Goal: Information Seeking & Learning: Learn about a topic

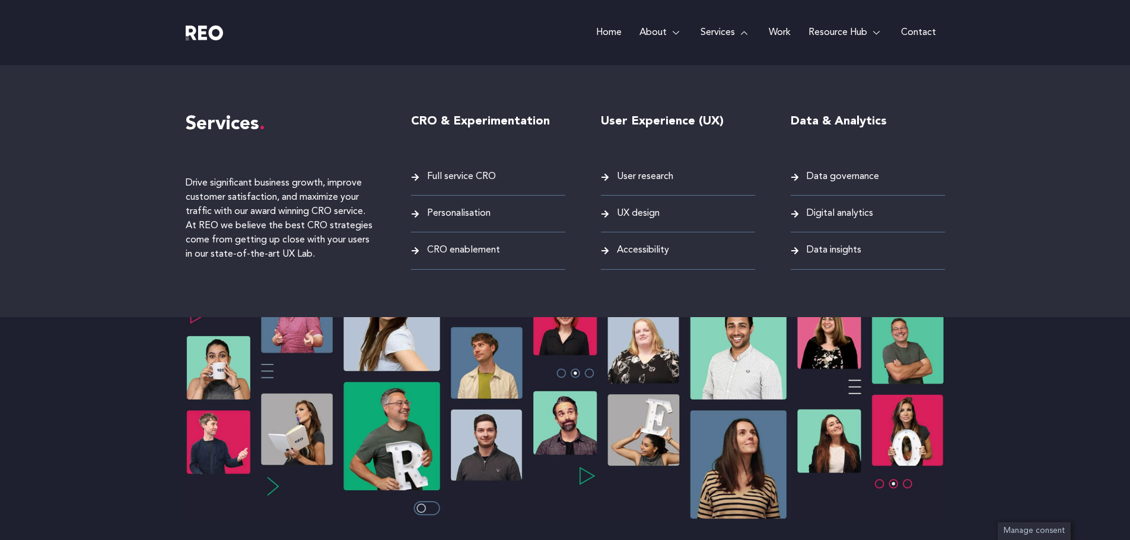
click at [653, 216] on span "UX design" at bounding box center [637, 214] width 46 height 16
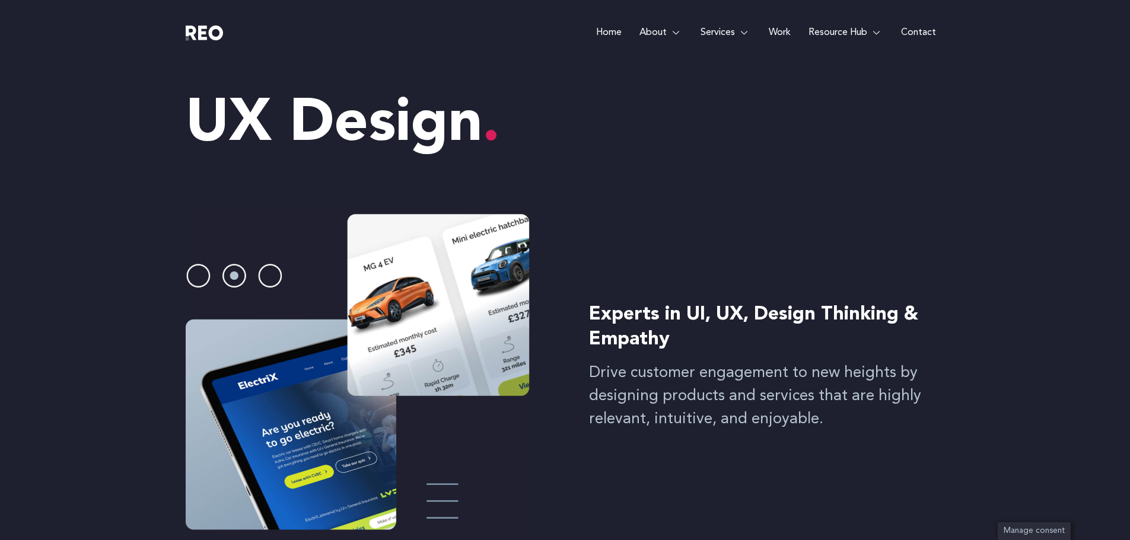
click at [275, 278] on img at bounding box center [359, 371] width 347 height 327
click at [231, 278] on img at bounding box center [359, 371] width 347 height 327
click at [202, 274] on img at bounding box center [359, 371] width 347 height 327
click at [467, 287] on img at bounding box center [359, 371] width 347 height 327
